Goal: Find contact information: Find contact information

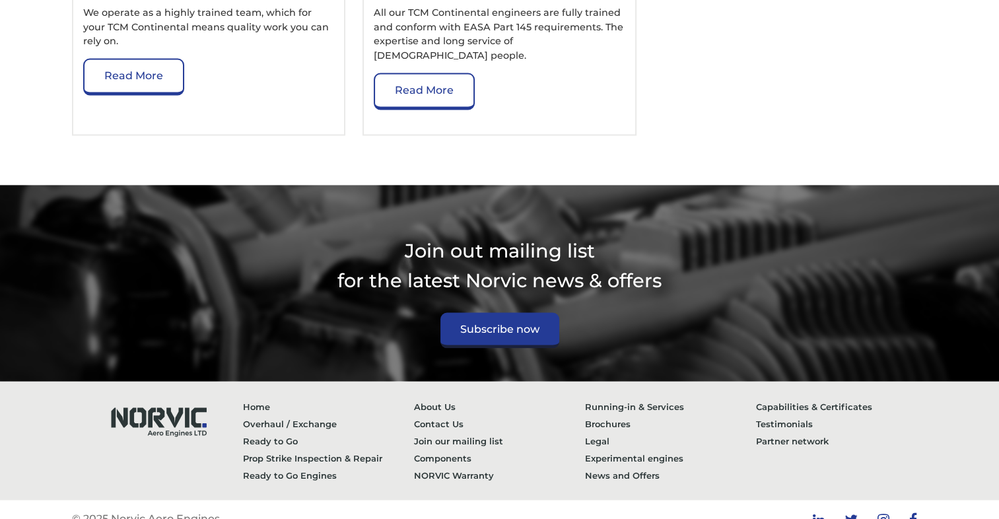
scroll to position [2236, 0]
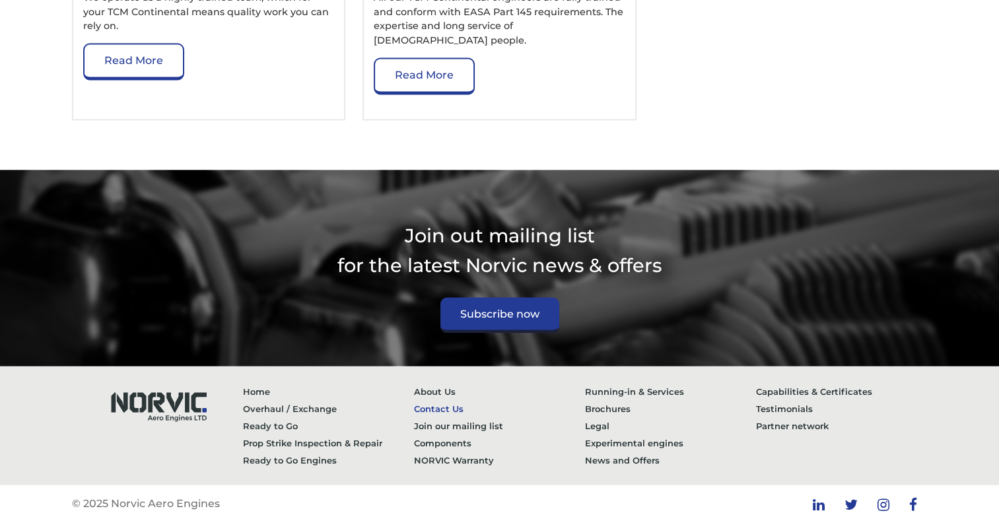
click at [447, 403] on link "Contact Us" at bounding box center [499, 408] width 171 height 17
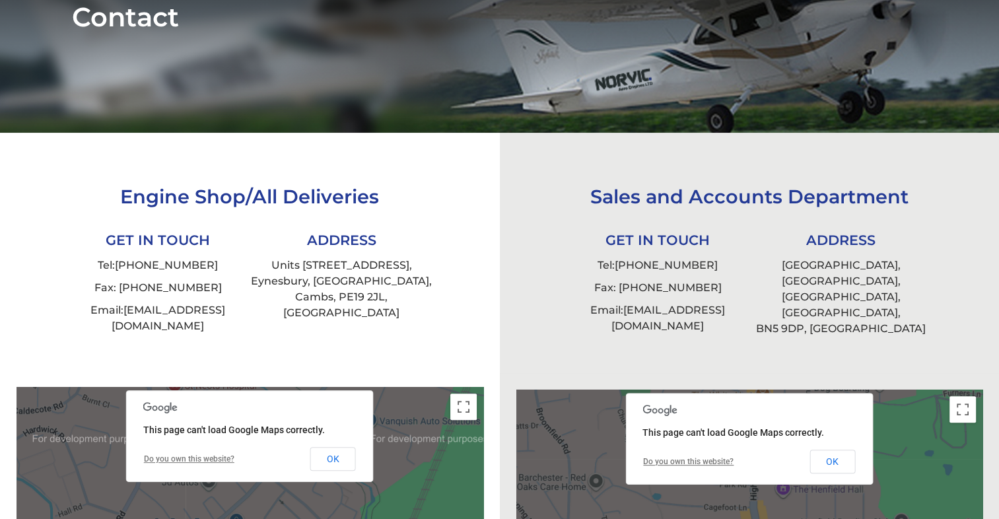
scroll to position [238, 0]
